Goal: Obtain resource: Download file/media

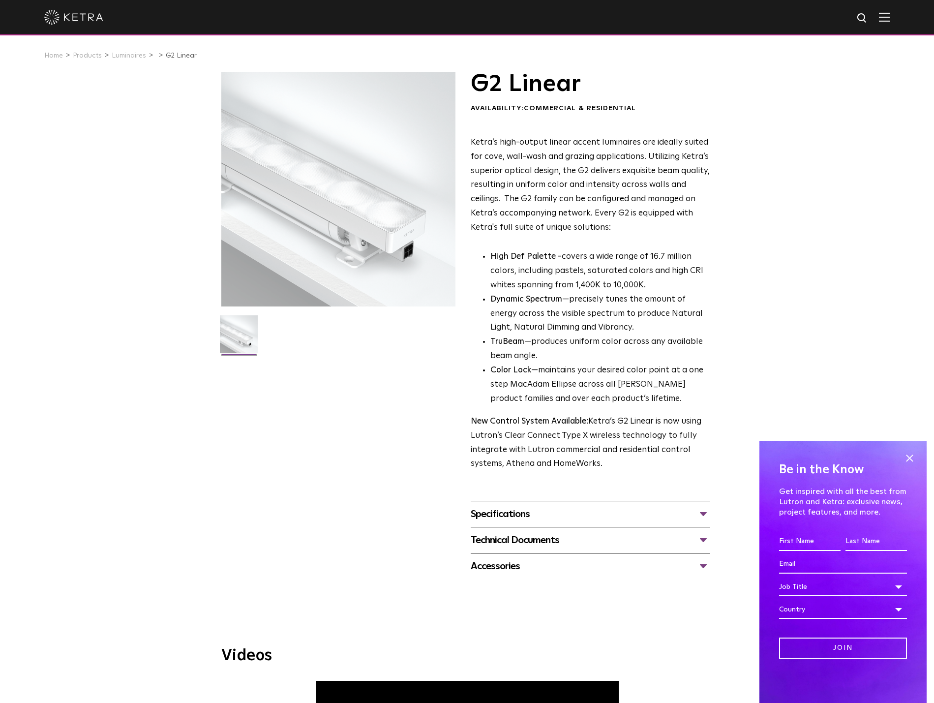
click at [706, 506] on div "Specifications" at bounding box center [591, 514] width 240 height 16
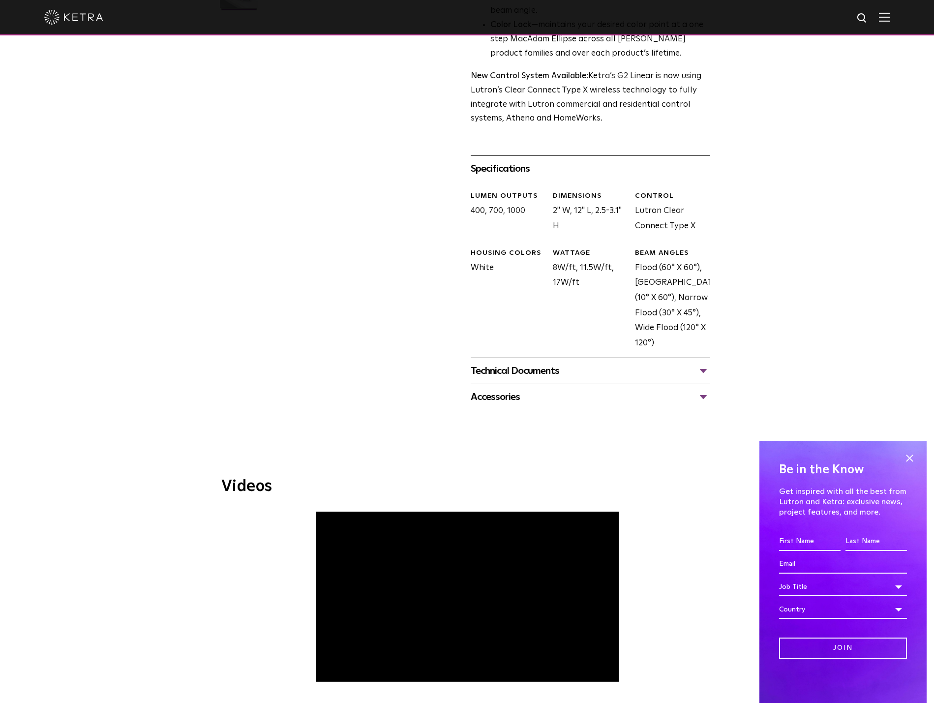
scroll to position [396, 0]
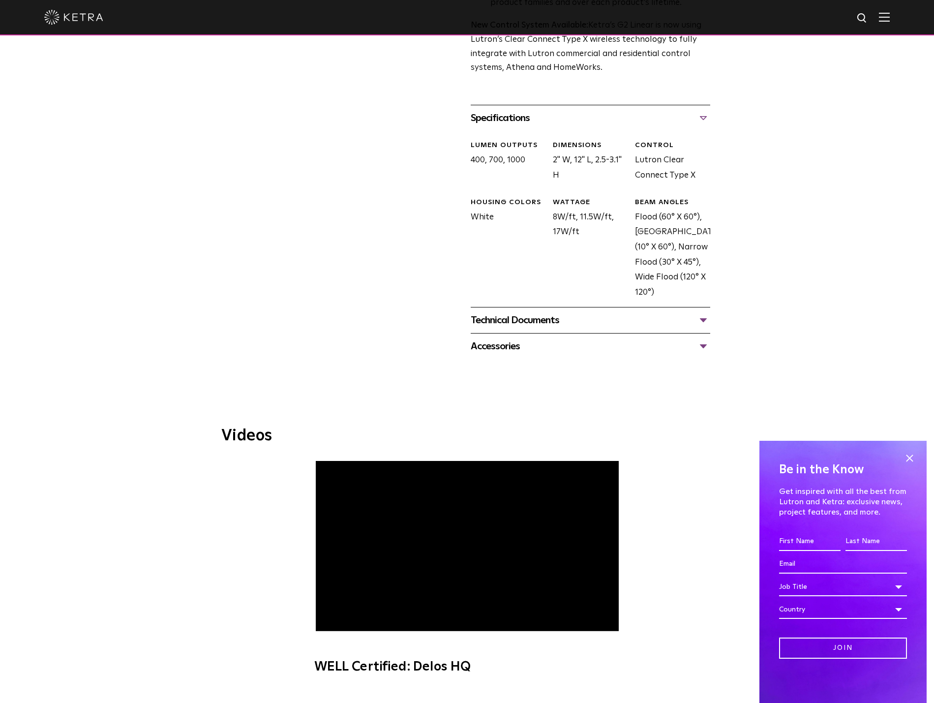
click at [704, 312] on div "Technical Documents" at bounding box center [591, 320] width 240 height 16
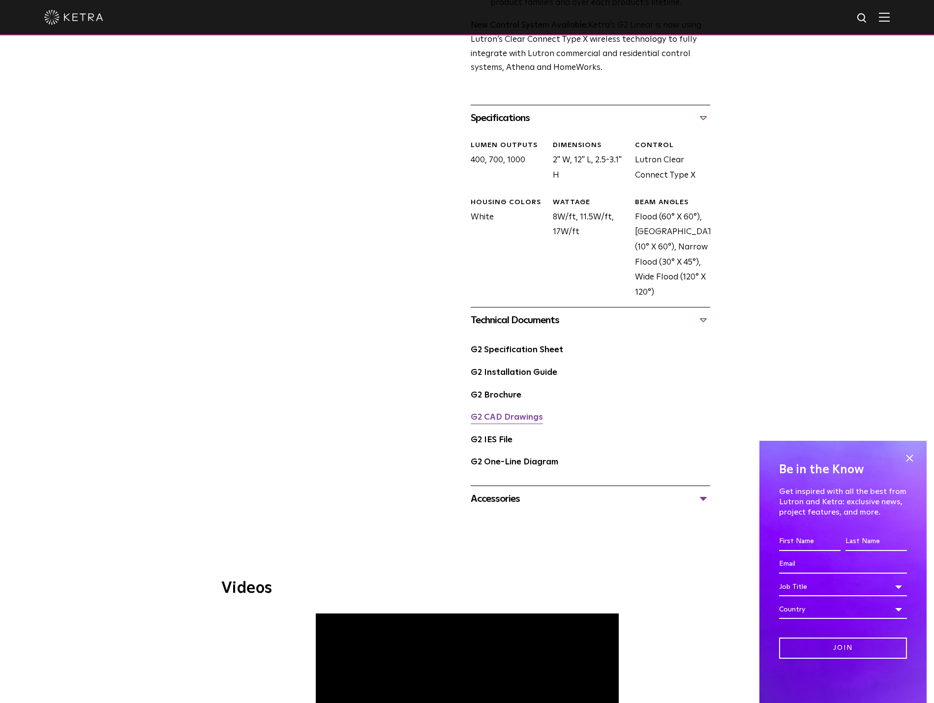
click at [526, 413] on link "G2 CAD Drawings" at bounding box center [507, 417] width 72 height 8
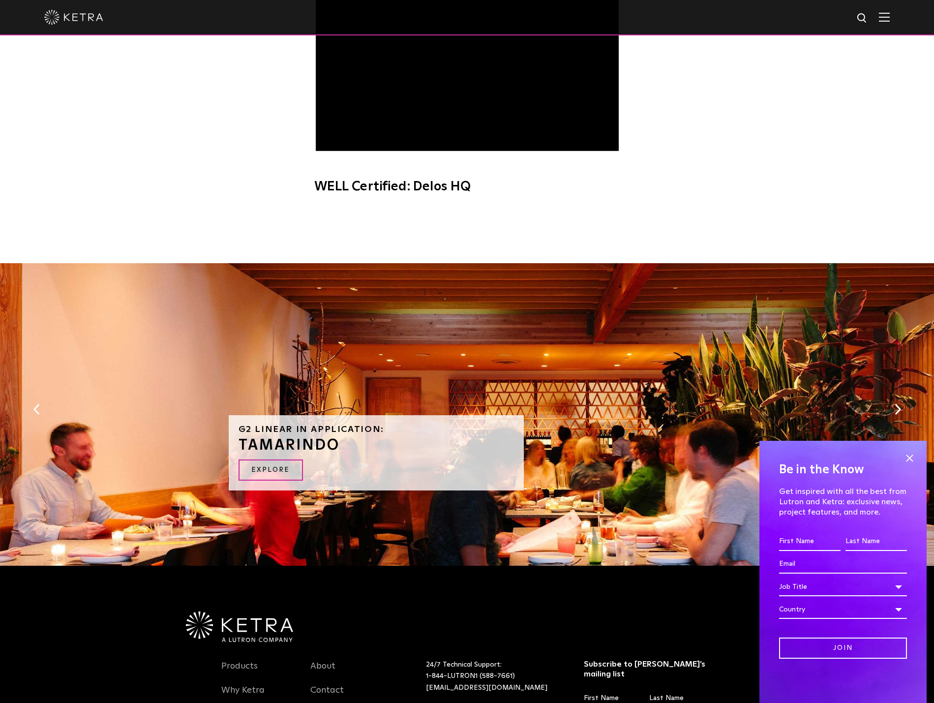
scroll to position [1198, 0]
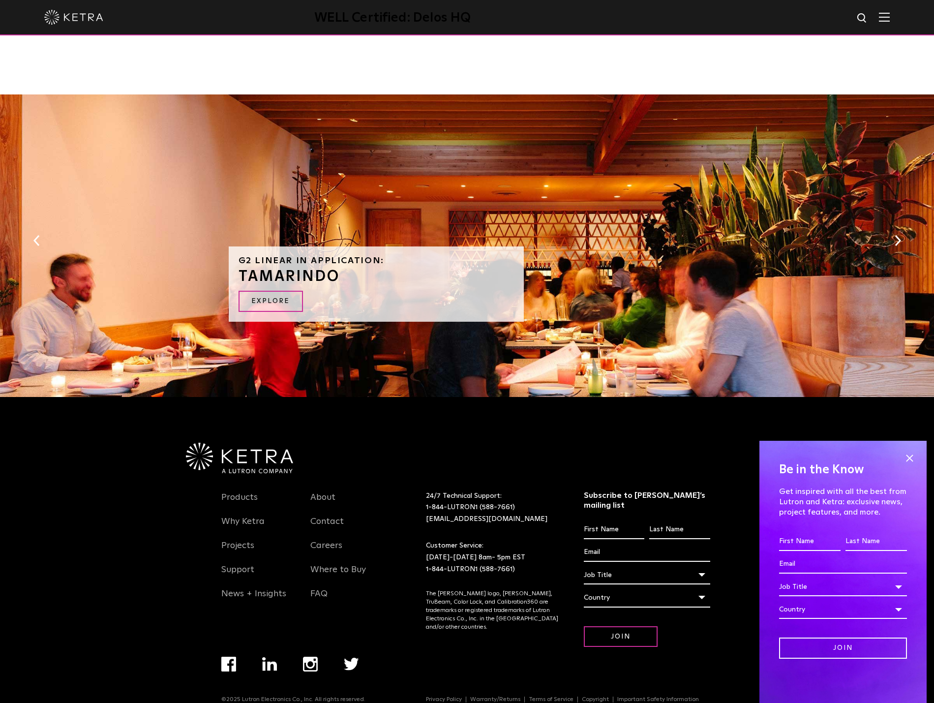
click at [901, 234] on button "Next" at bounding box center [898, 240] width 10 height 13
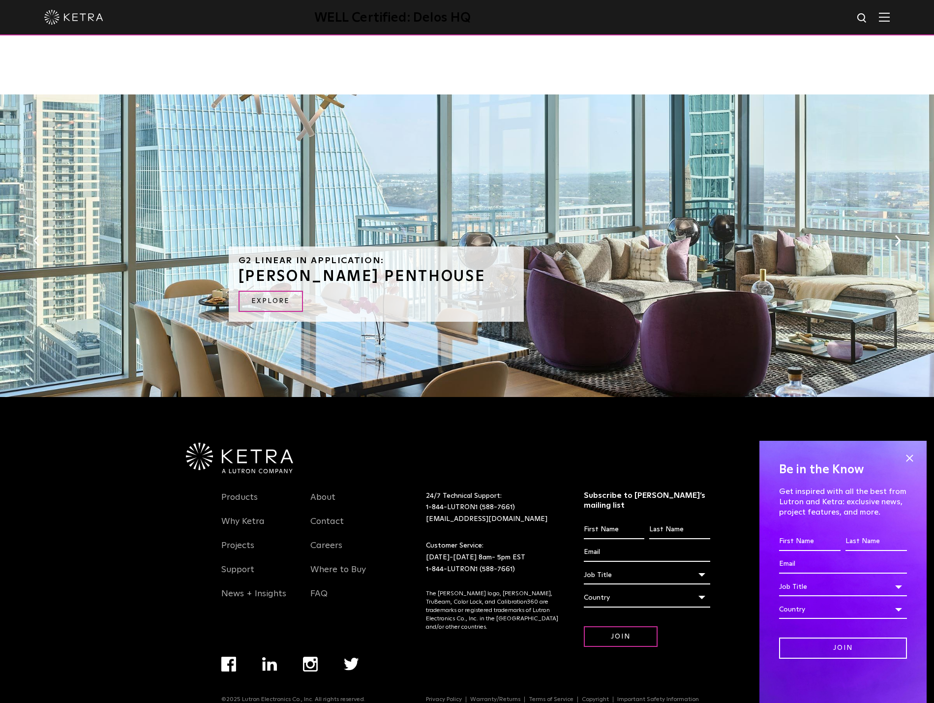
click at [898, 234] on button "Next" at bounding box center [898, 240] width 10 height 13
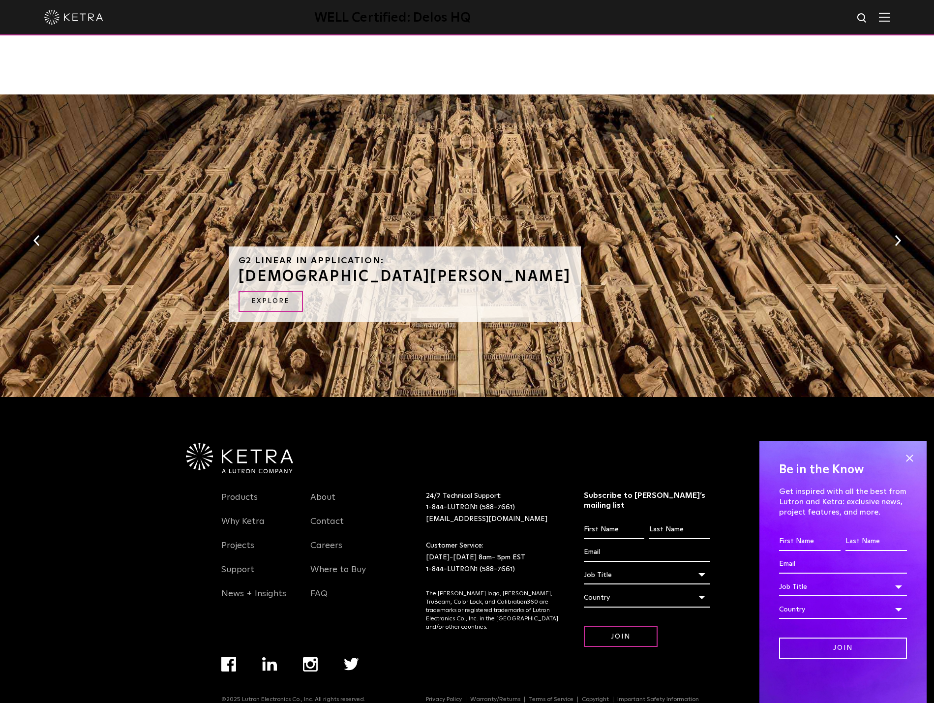
click at [898, 234] on button "Next" at bounding box center [898, 240] width 10 height 13
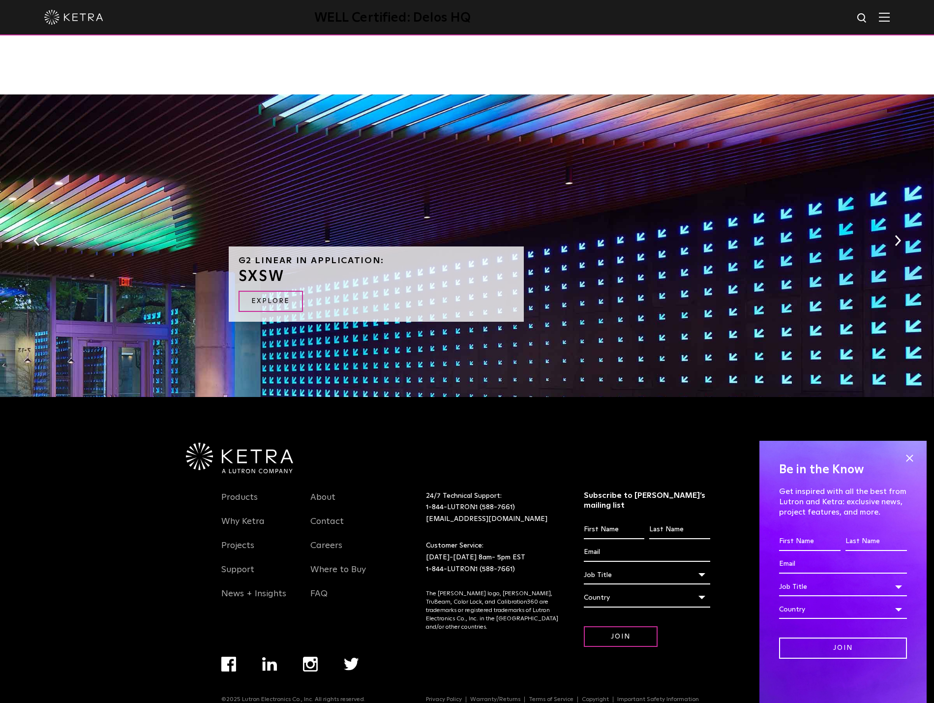
click at [898, 234] on button "Next" at bounding box center [898, 240] width 10 height 13
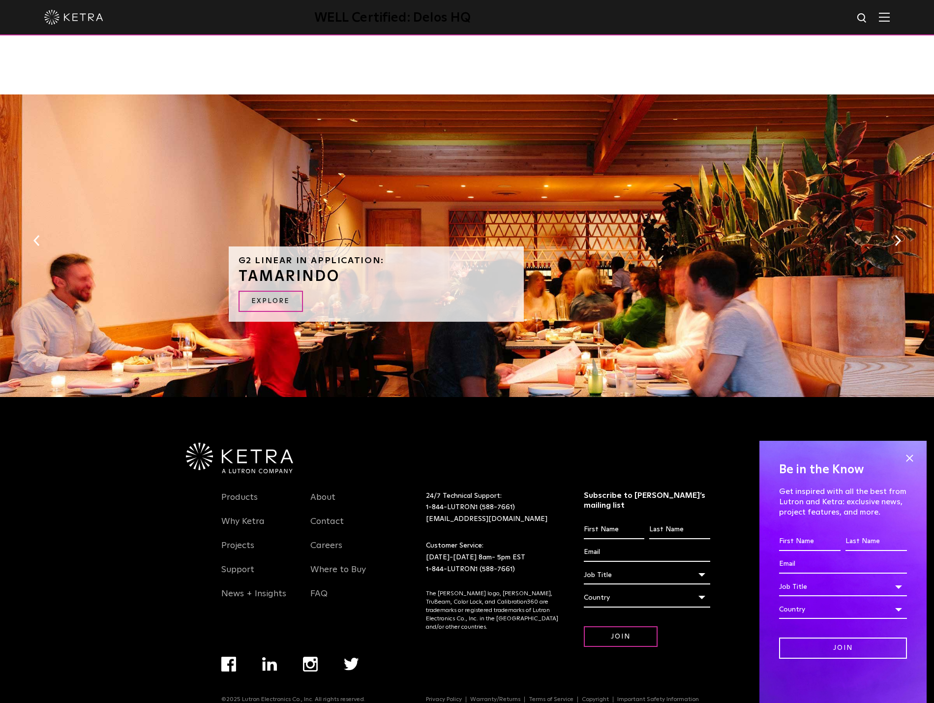
click at [839, 225] on div "G2 Linear in Application: TAMARINDO EXPLORE" at bounding box center [467, 248] width 934 height 308
click at [882, 17] on img at bounding box center [884, 16] width 11 height 9
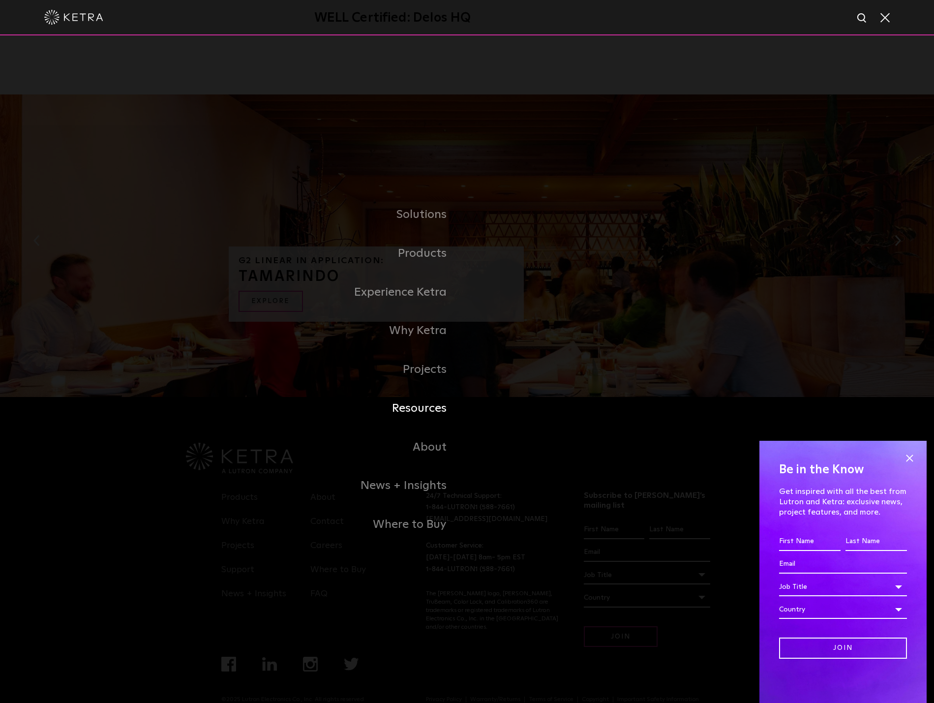
click at [413, 409] on link "Resources" at bounding box center [344, 408] width 246 height 39
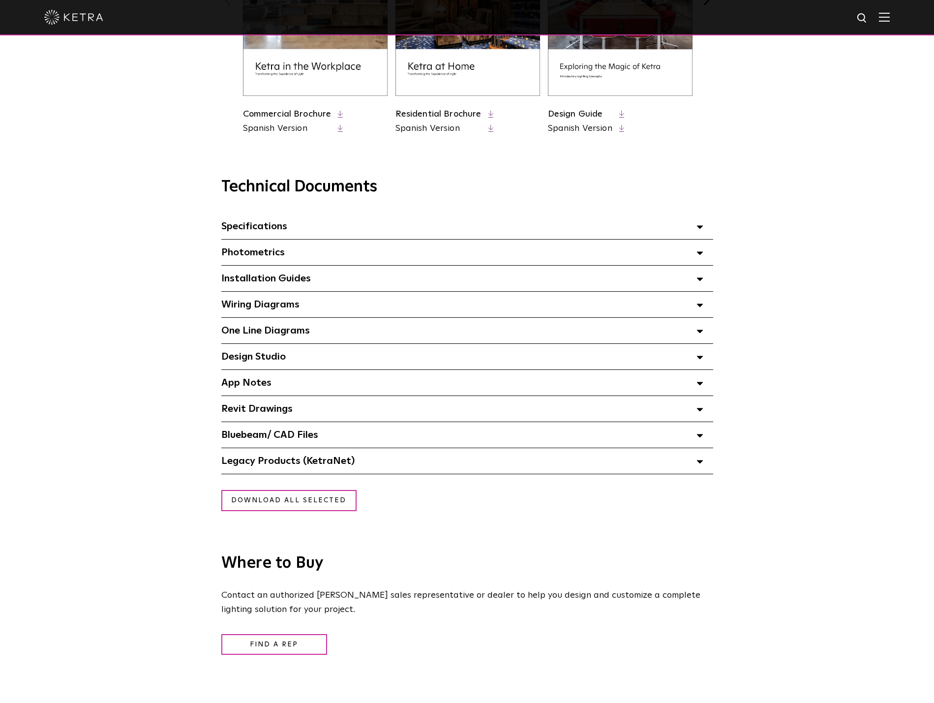
scroll to position [512, 0]
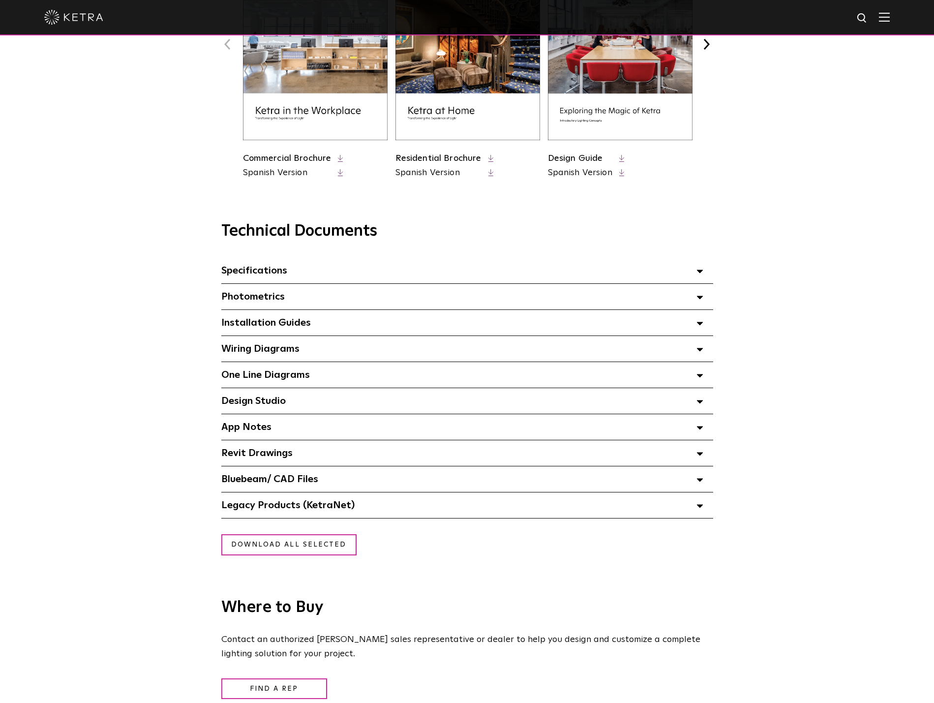
click at [699, 322] on polygon at bounding box center [700, 323] width 6 height 3
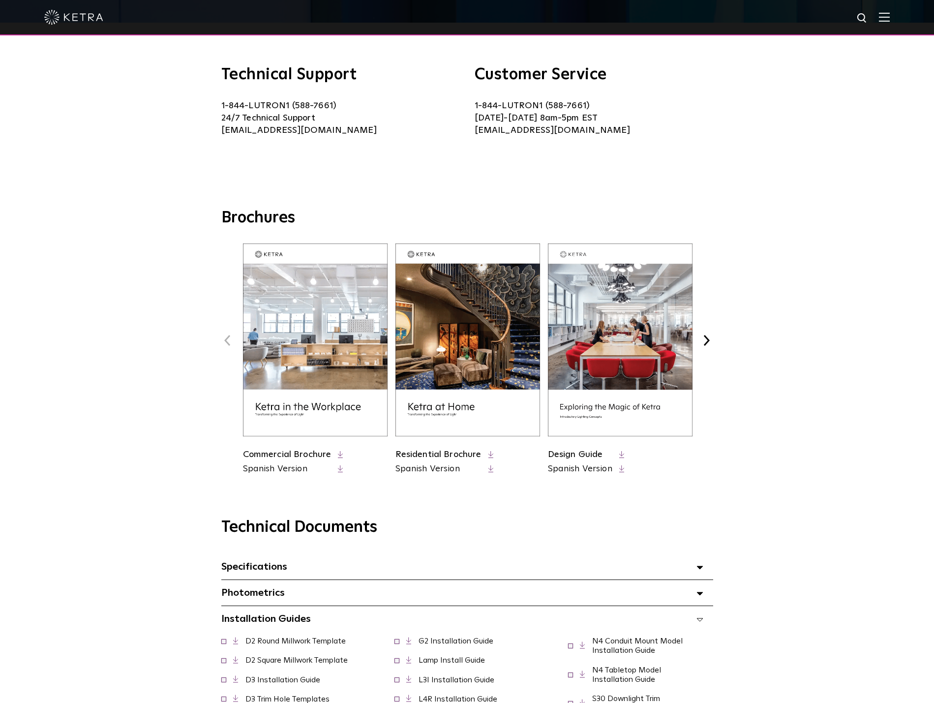
scroll to position [0, 0]
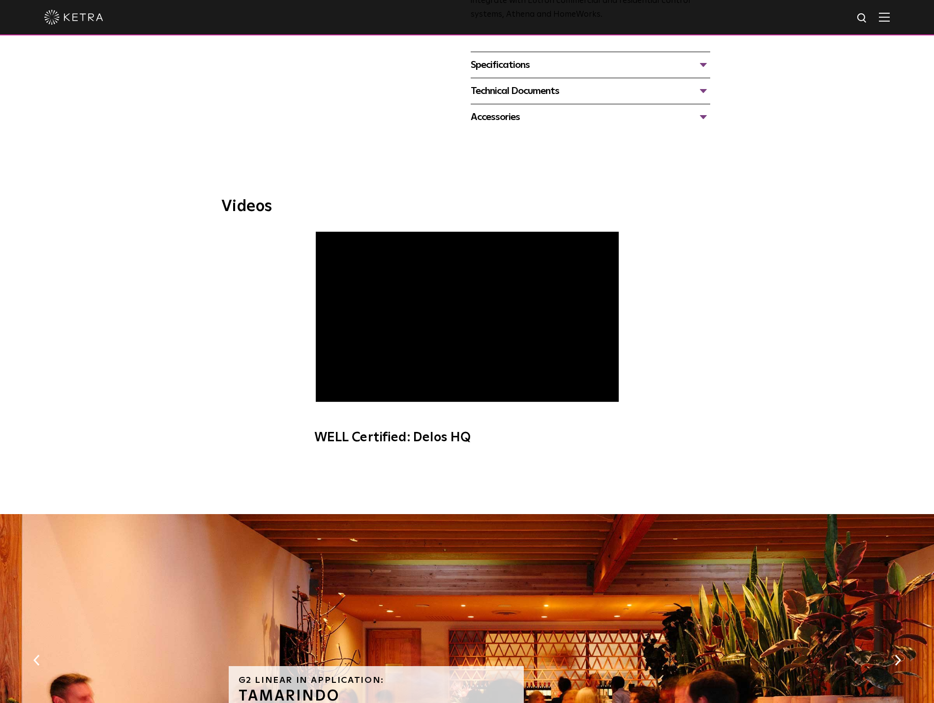
scroll to position [212, 0]
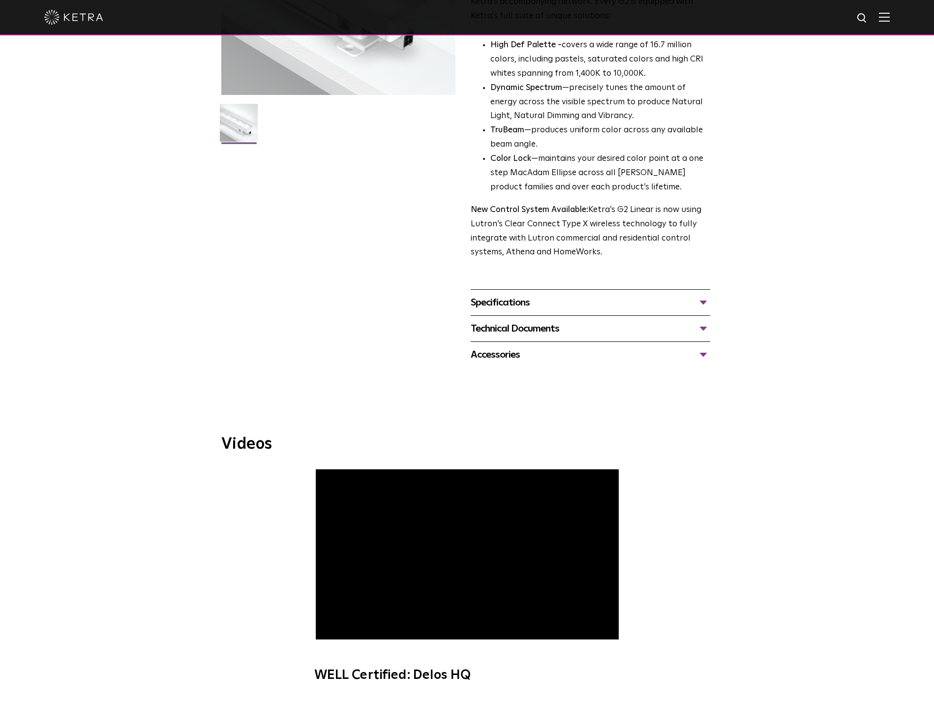
click at [707, 321] on div "Technical Documents" at bounding box center [591, 329] width 240 height 16
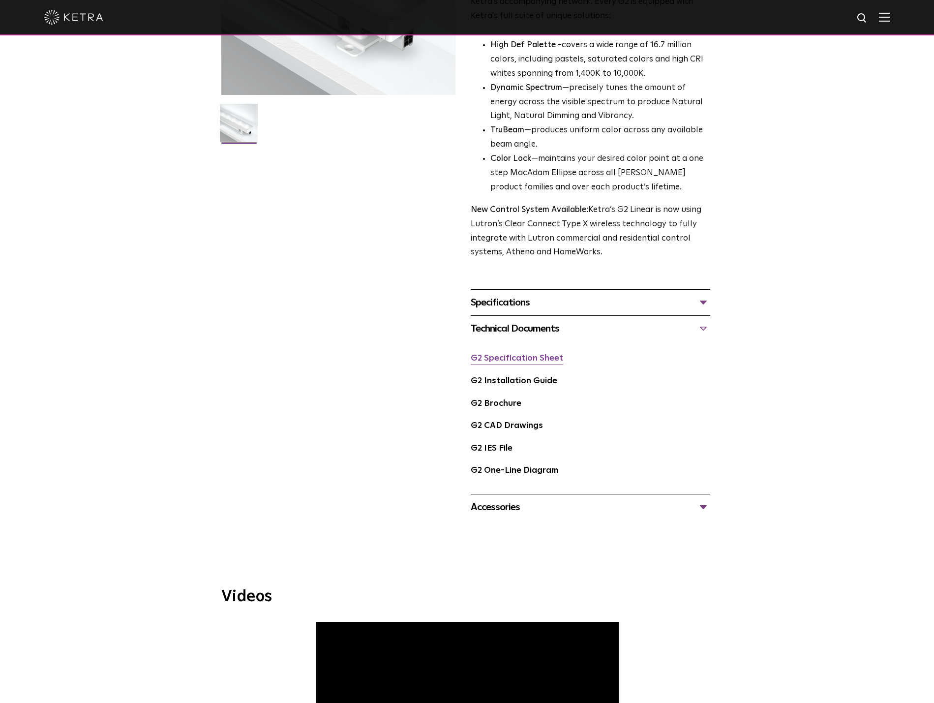
click at [542, 354] on link "G2 Specification Sheet" at bounding box center [517, 358] width 93 height 8
click at [533, 377] on link "G2 Installation Guide" at bounding box center [514, 381] width 87 height 8
click at [507, 400] on link "G2 Brochure" at bounding box center [496, 404] width 51 height 8
click at [498, 467] on link "G2 One-Line Diagram" at bounding box center [515, 471] width 88 height 8
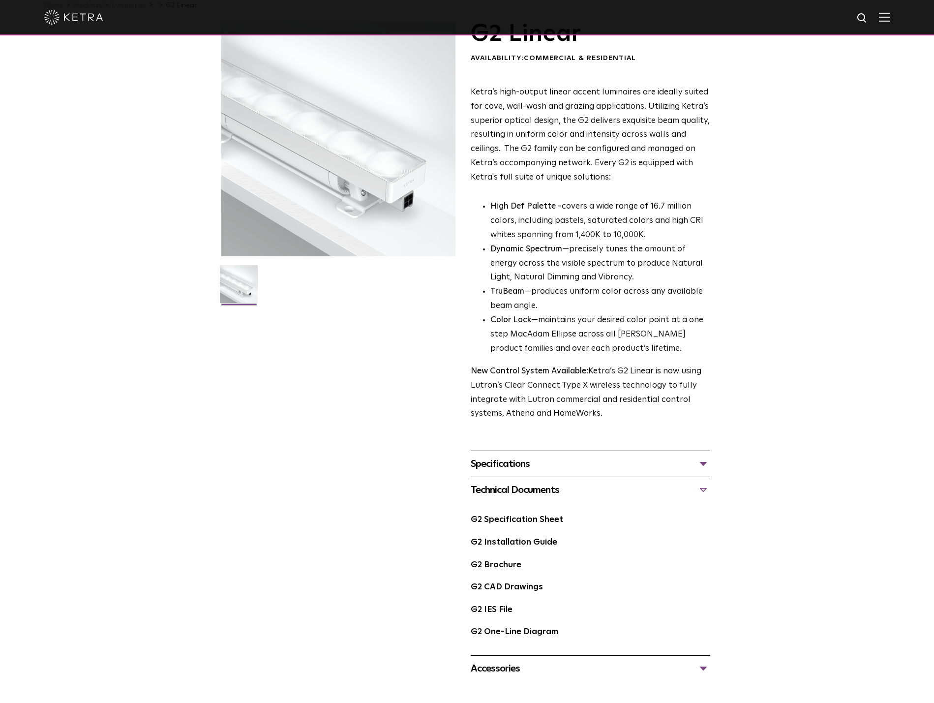
scroll to position [0, 0]
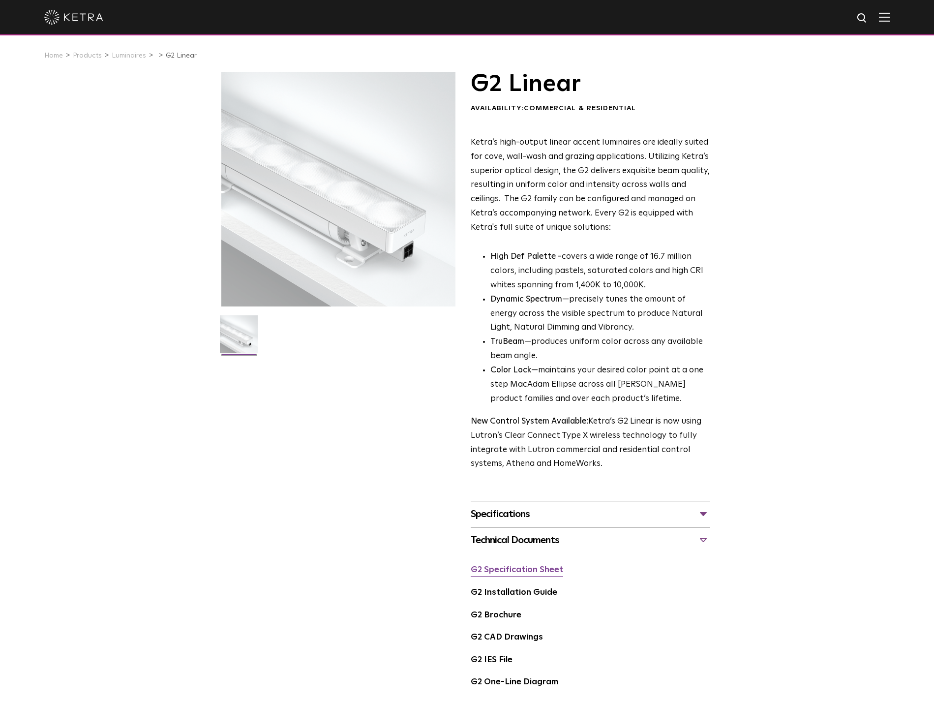
click at [525, 566] on link "G2 Specification Sheet" at bounding box center [517, 570] width 93 height 8
click at [496, 611] on link "G2 Brochure" at bounding box center [496, 615] width 51 height 8
